Goal: Transaction & Acquisition: Download file/media

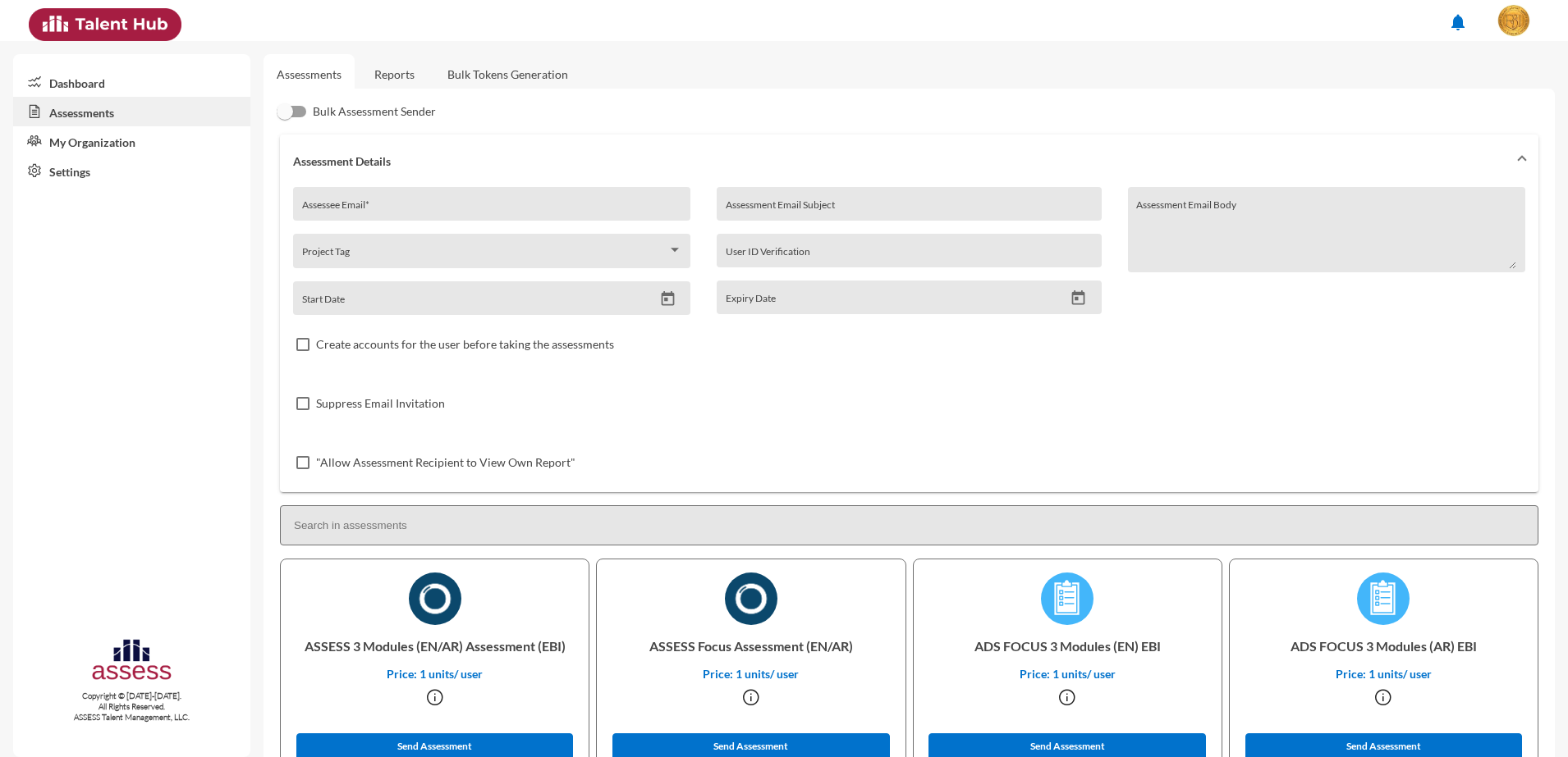
click at [398, 72] on link "Reports" at bounding box center [394, 75] width 66 height 40
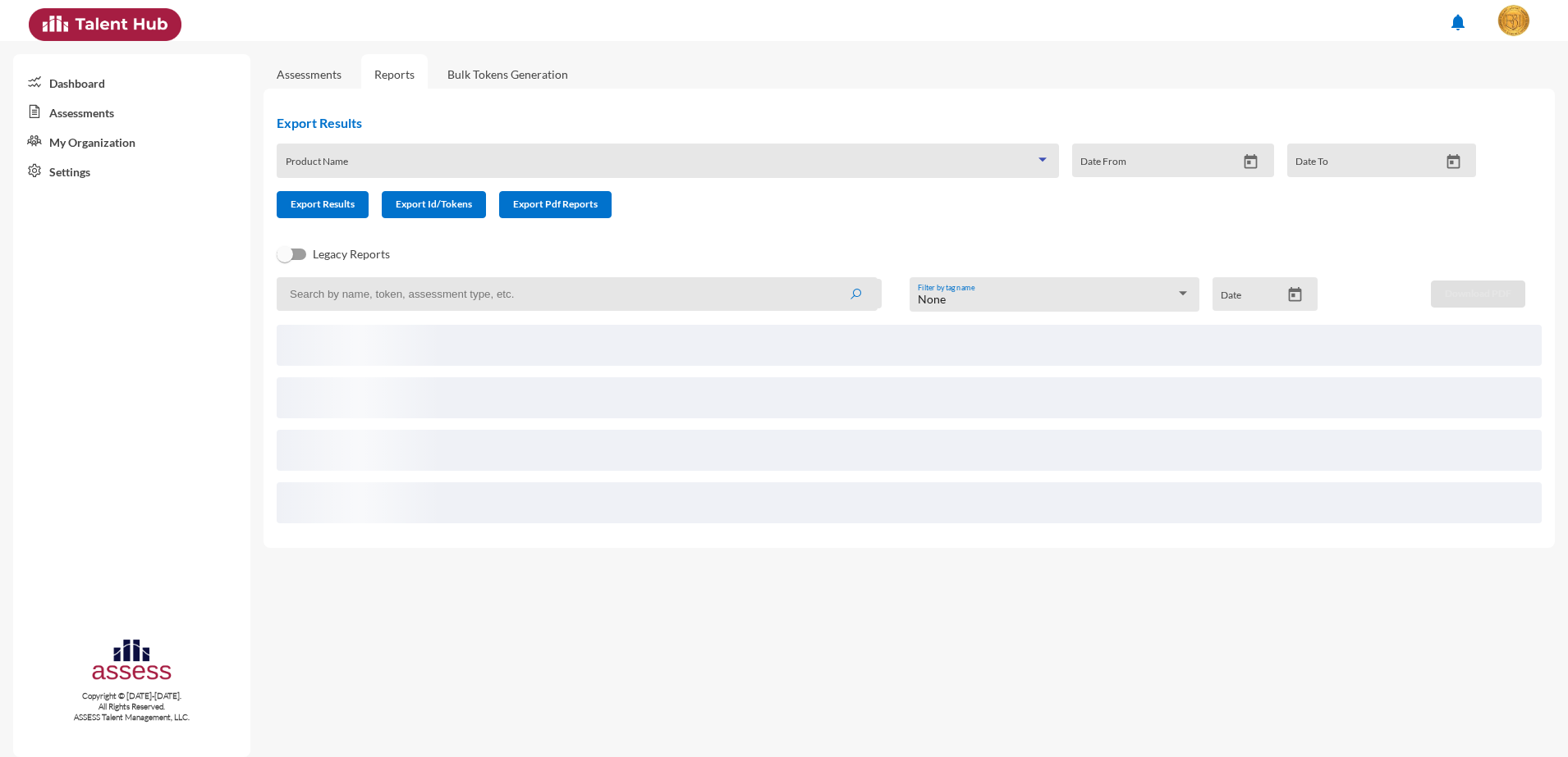
click at [521, 163] on span at bounding box center [661, 167] width 750 height 13
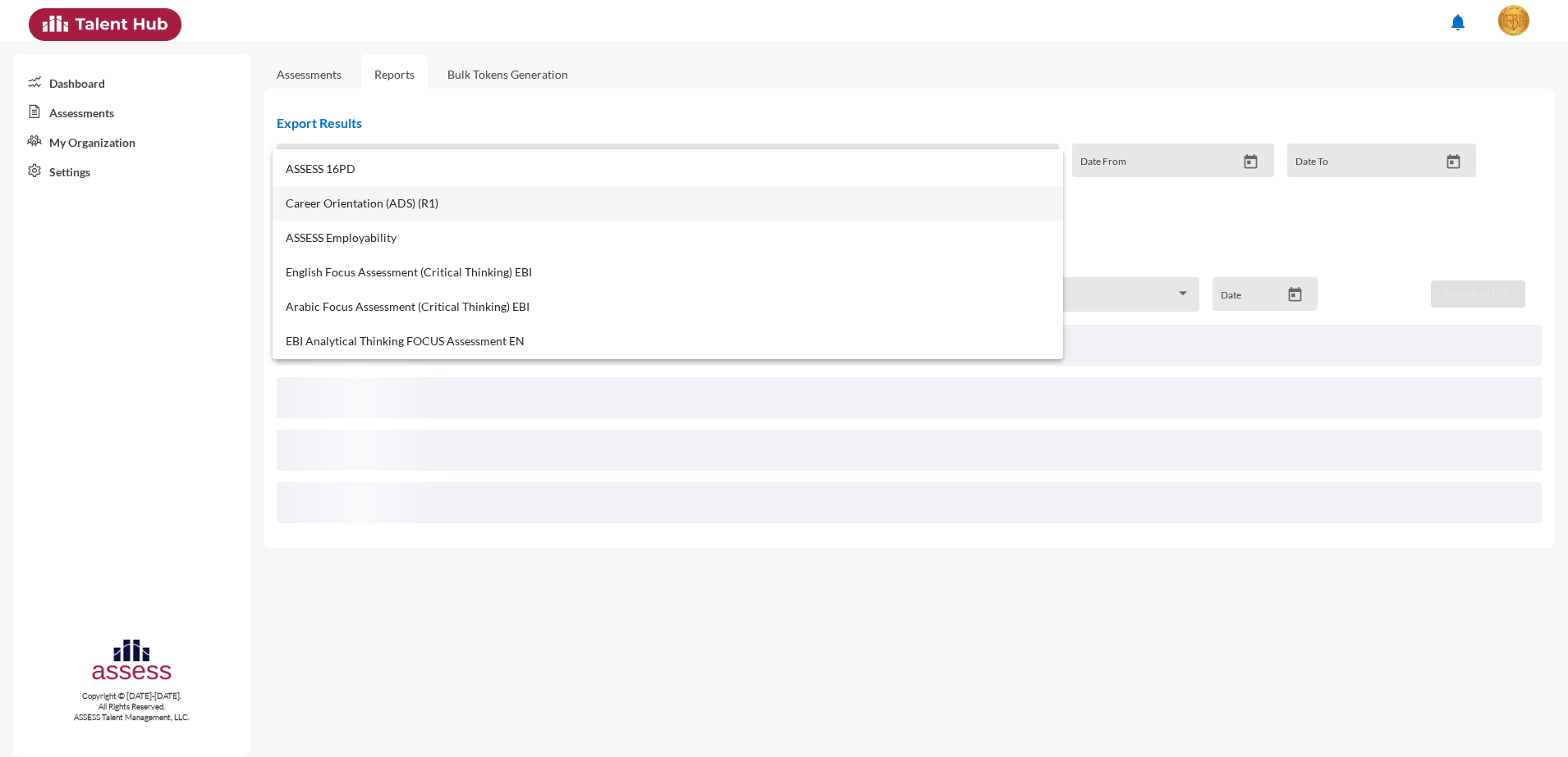
scroll to position [718, 0]
click at [389, 201] on span "ASSESS Employability" at bounding box center [668, 203] width 765 height 13
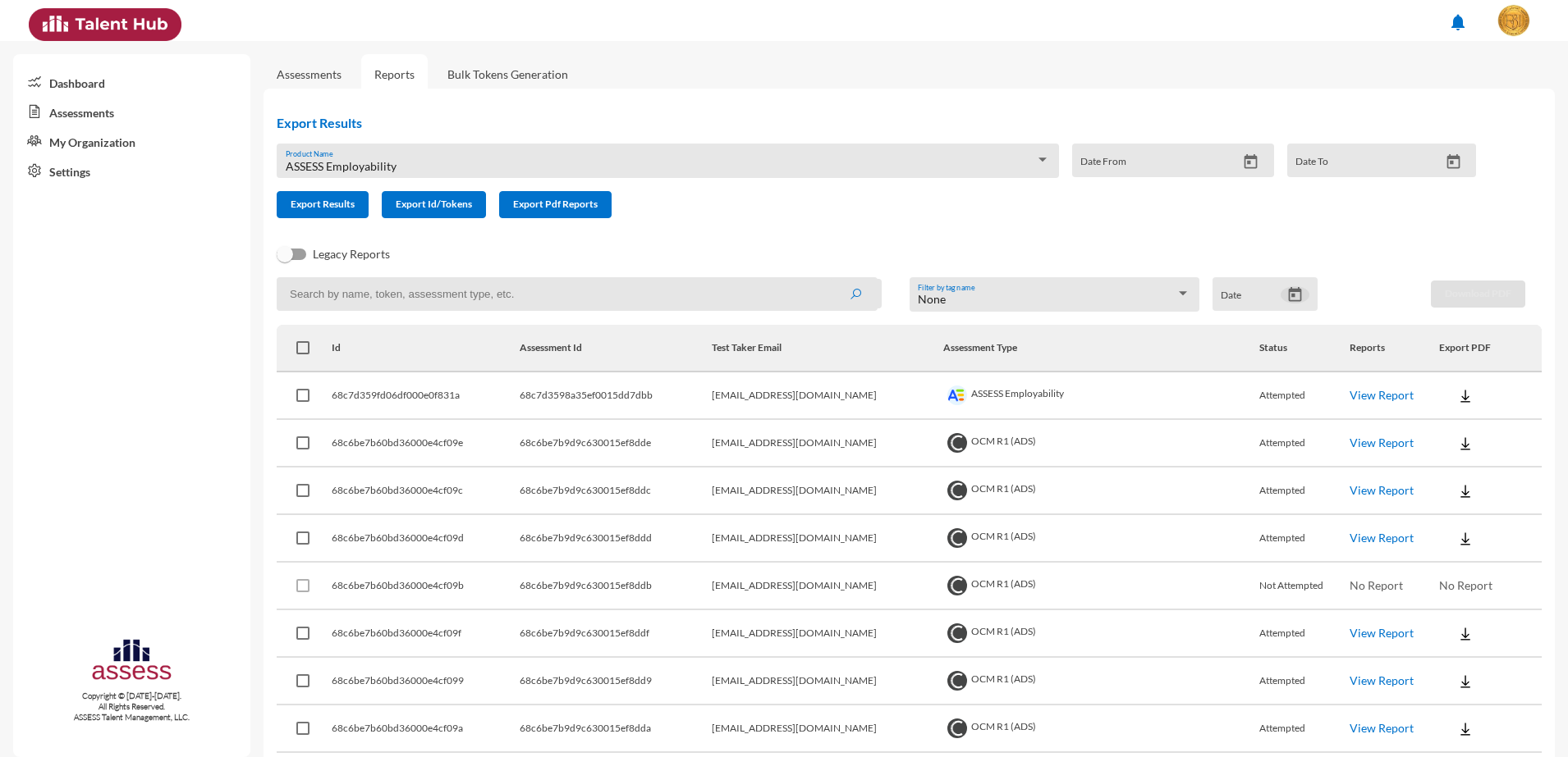
click at [1297, 295] on button "Open calendar" at bounding box center [1295, 295] width 29 height 17
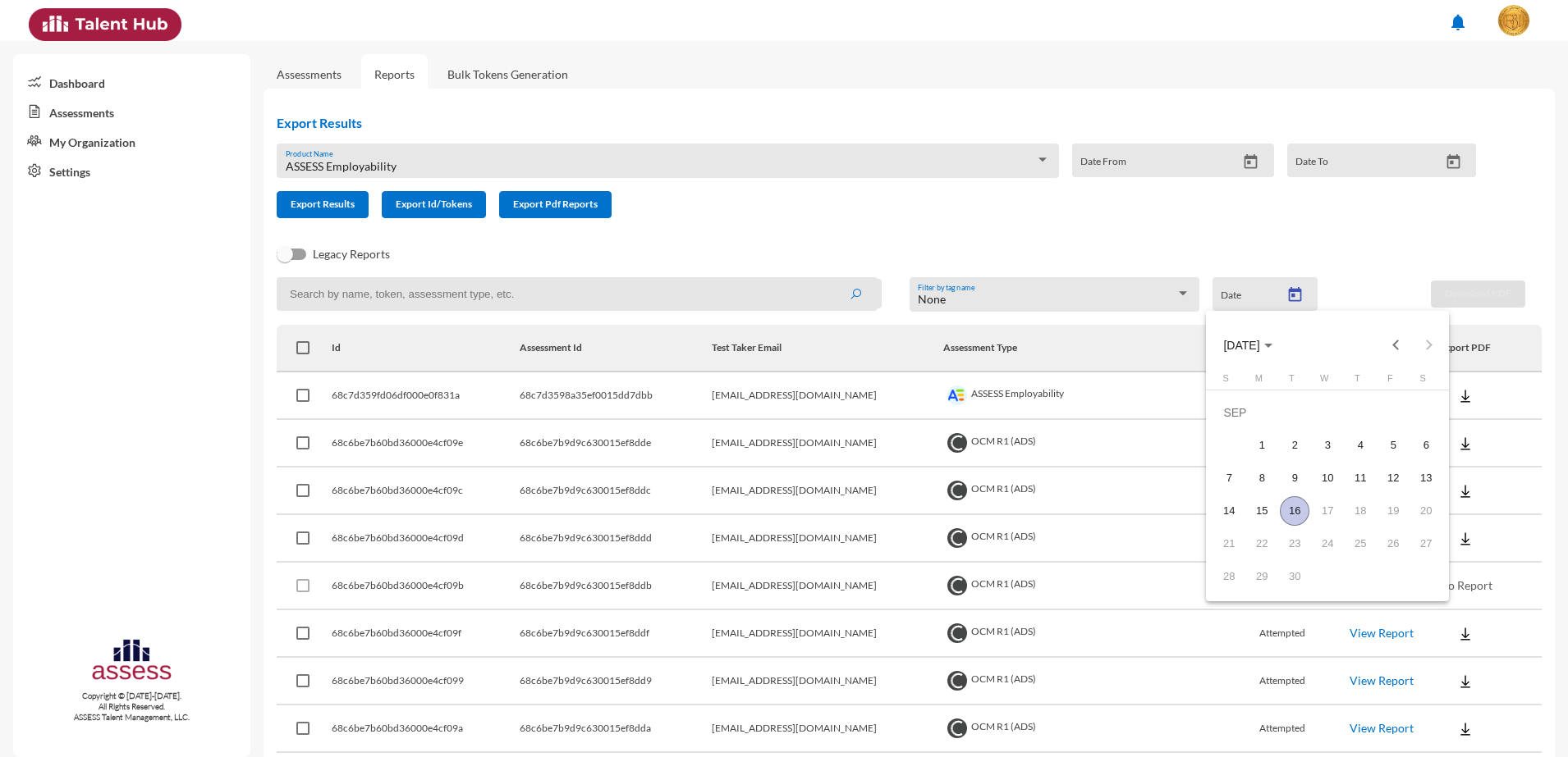
click at [1293, 514] on div "16" at bounding box center [1294, 511] width 29 height 29
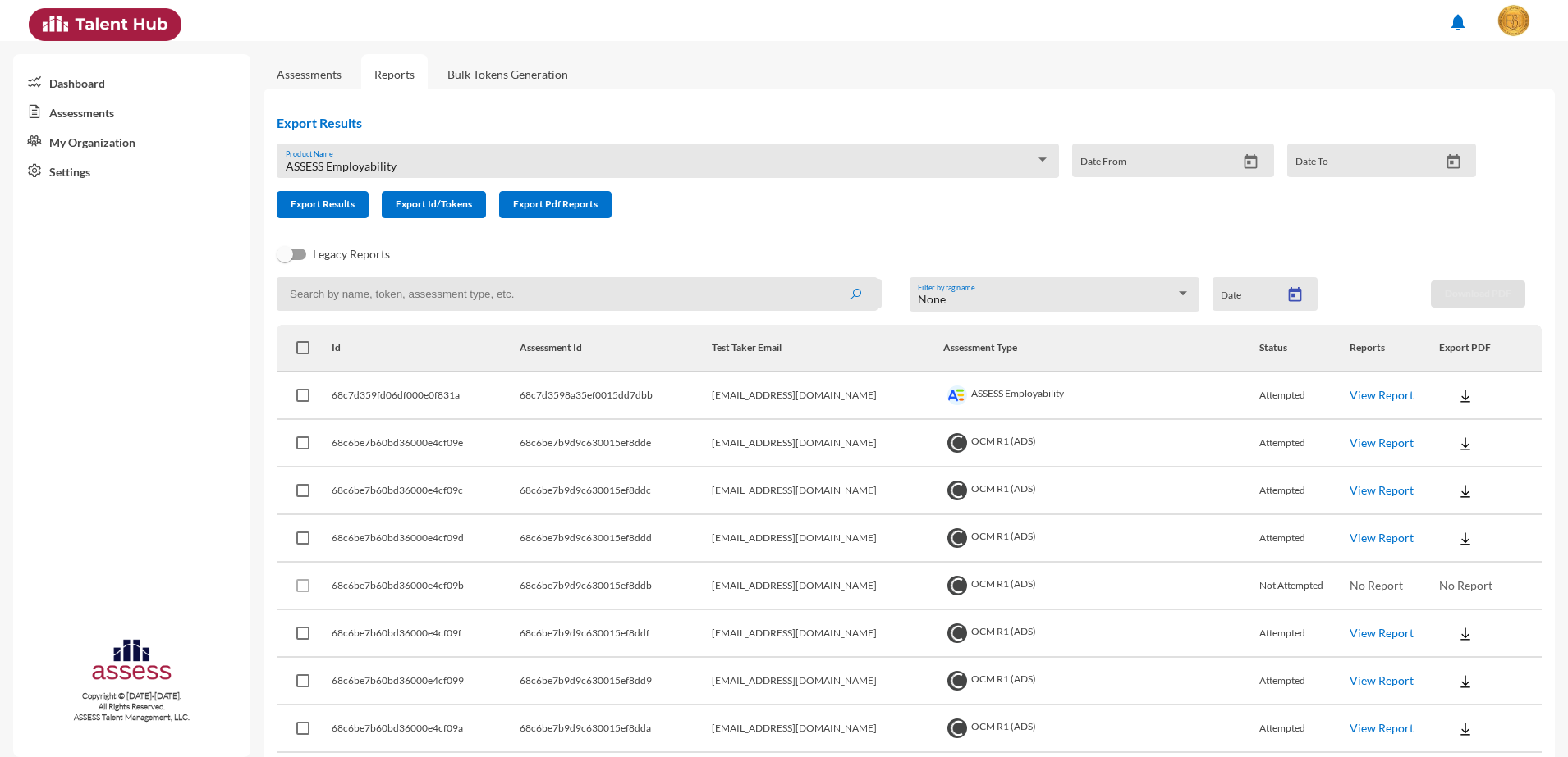
type input "[DATE]"
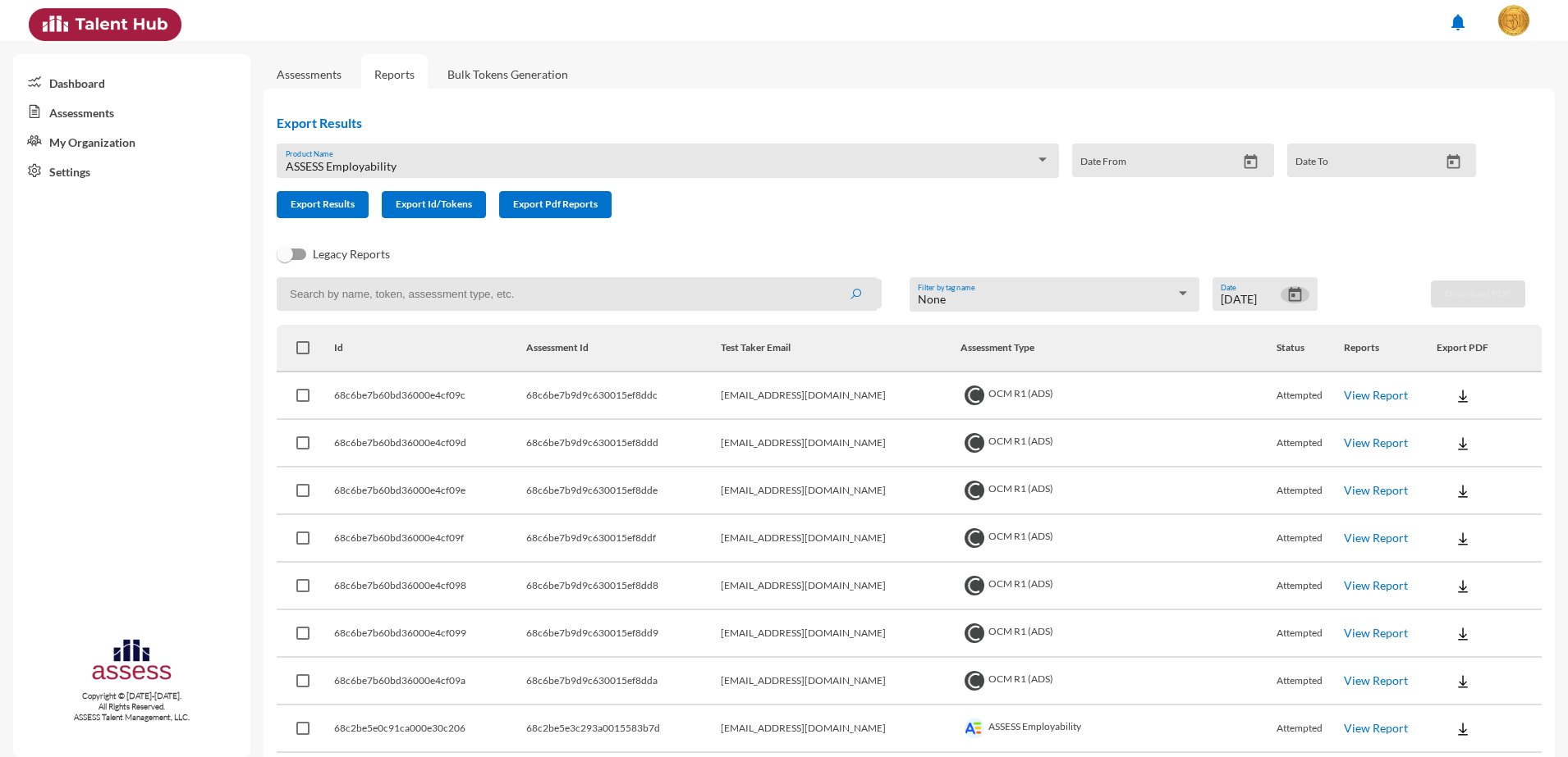
scroll to position [68, 0]
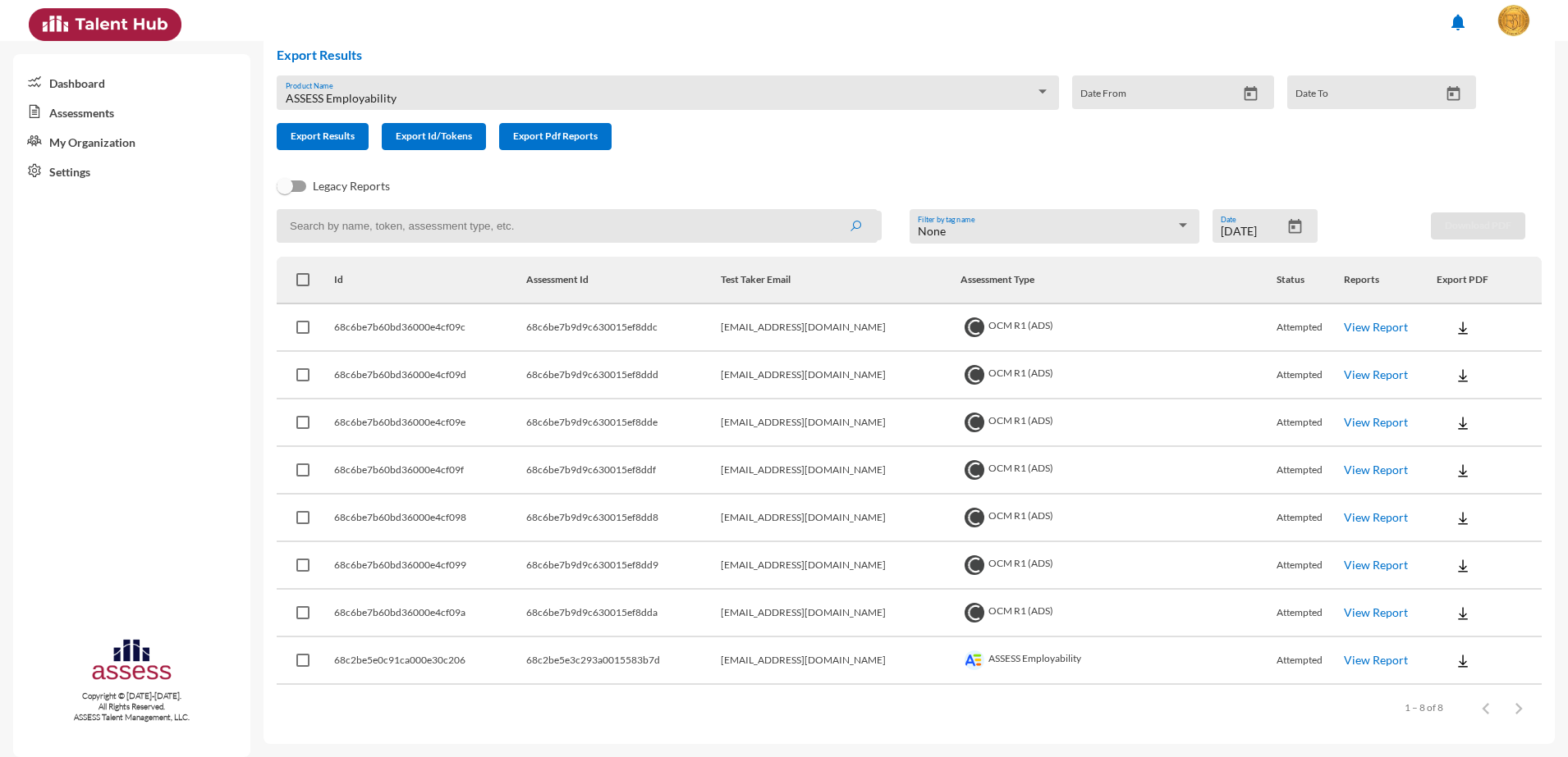
drag, startPoint x: 1069, startPoint y: 615, endPoint x: 1349, endPoint y: 671, distance: 285.5
click at [1349, 671] on td "View Report" at bounding box center [1390, 661] width 93 height 47
click at [1352, 662] on link "View Report" at bounding box center [1375, 660] width 64 height 14
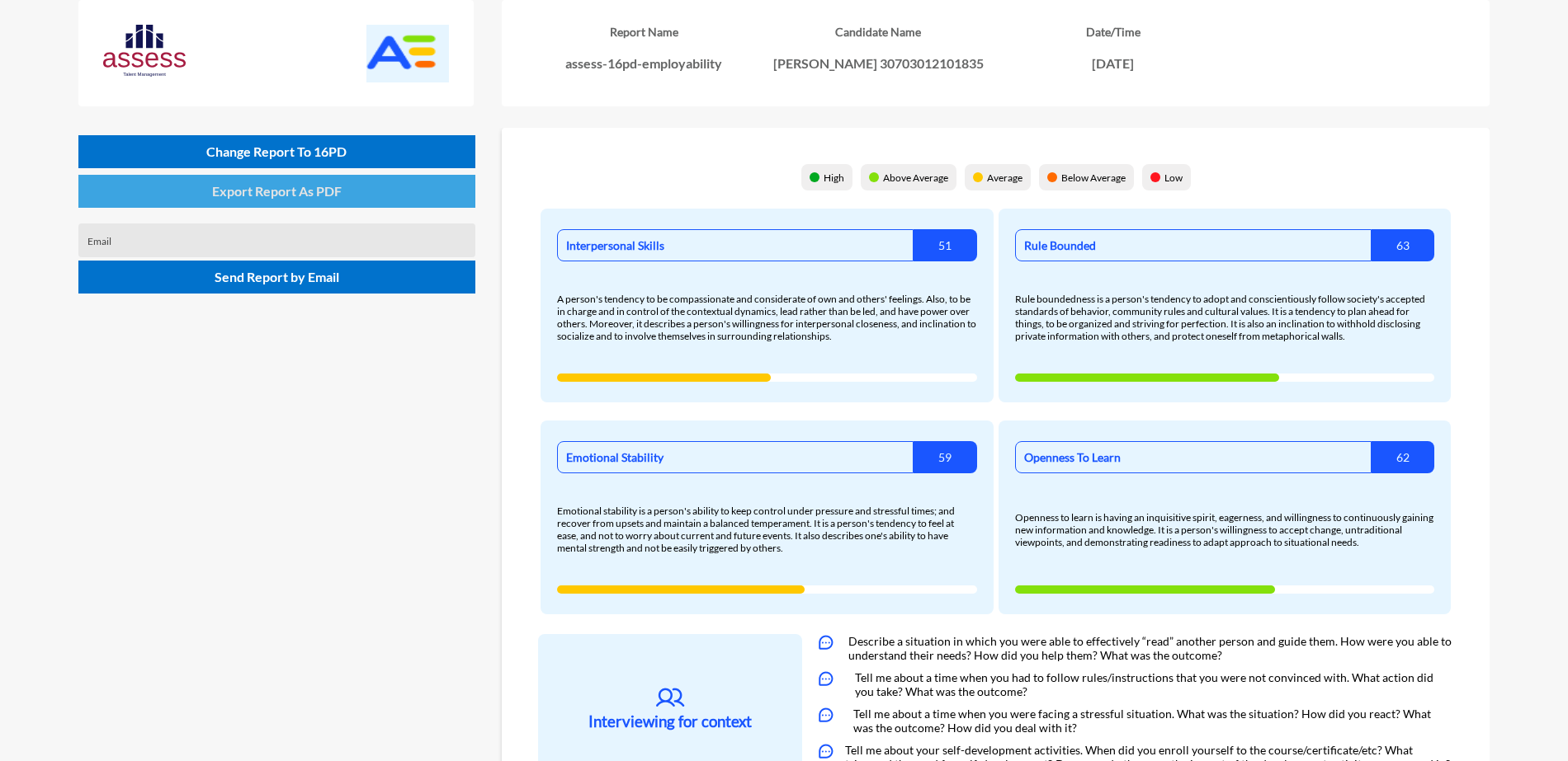
click at [341, 195] on span "Export Report As PDF" at bounding box center [277, 190] width 130 height 16
